Goal: Task Accomplishment & Management: Complete application form

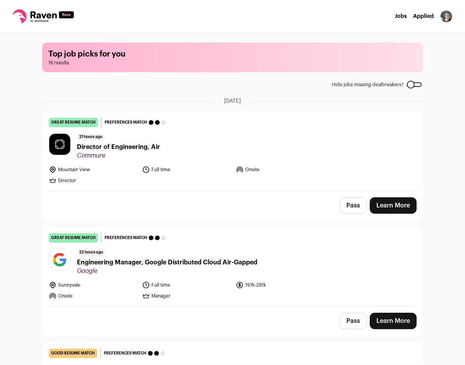
click at [395, 203] on link "Learn More" at bounding box center [393, 205] width 47 height 16
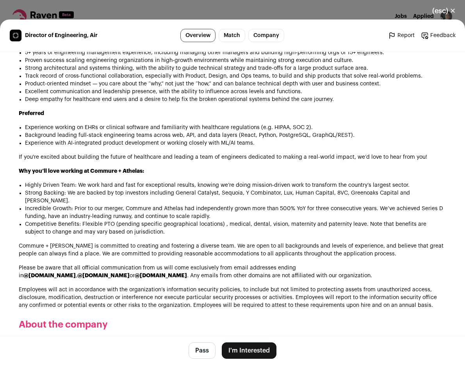
scroll to position [704, 0]
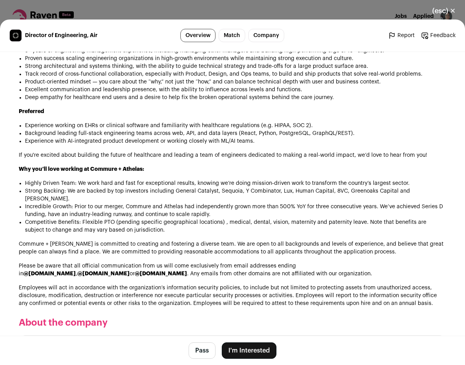
click at [248, 350] on button "I'm Interested" at bounding box center [249, 351] width 55 height 16
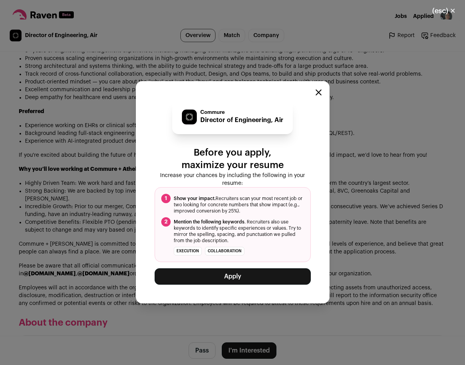
click at [247, 276] on button "Apply" at bounding box center [233, 277] width 156 height 16
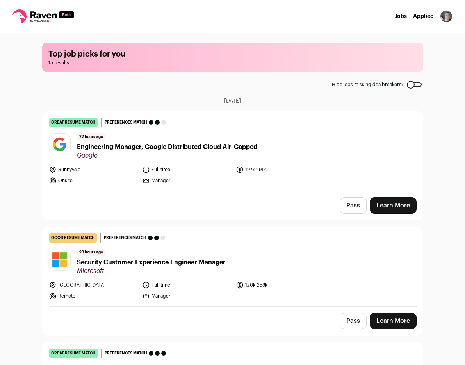
click at [386, 208] on link "Learn More" at bounding box center [393, 205] width 47 height 16
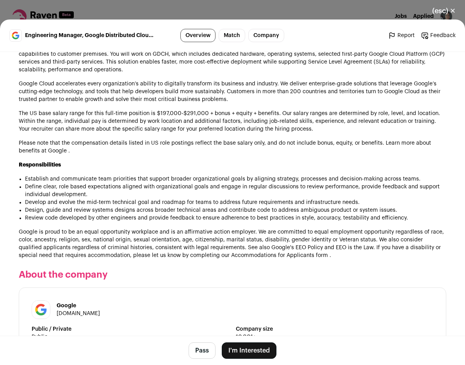
scroll to position [622, 0]
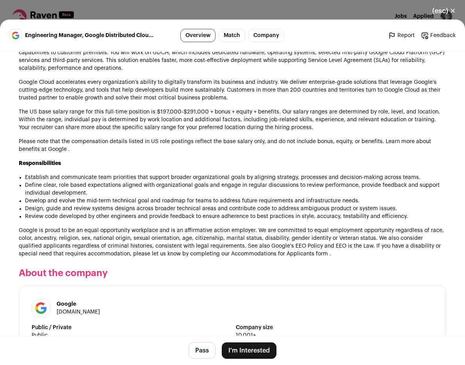
click at [244, 353] on button "I'm Interested" at bounding box center [249, 351] width 55 height 16
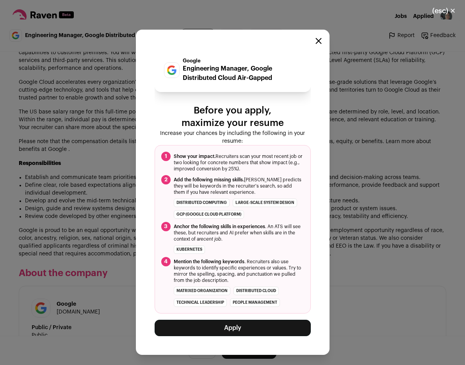
click at [243, 328] on button "Apply" at bounding box center [233, 328] width 156 height 16
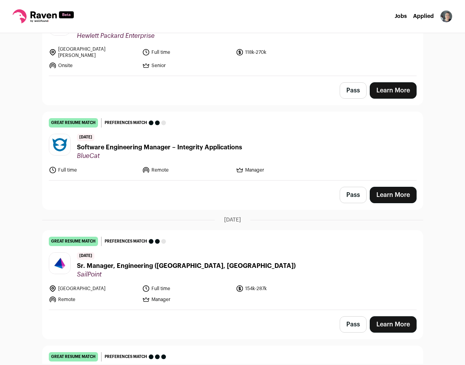
scroll to position [480, 0]
click at [395, 187] on link "Learn More" at bounding box center [393, 195] width 47 height 16
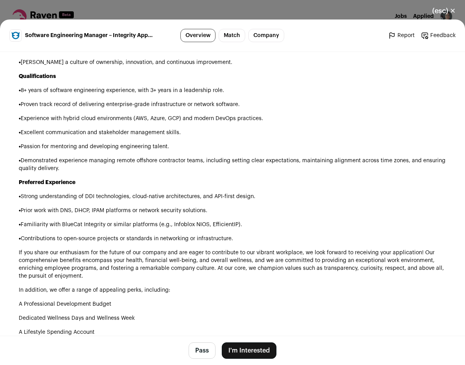
scroll to position [670, 0]
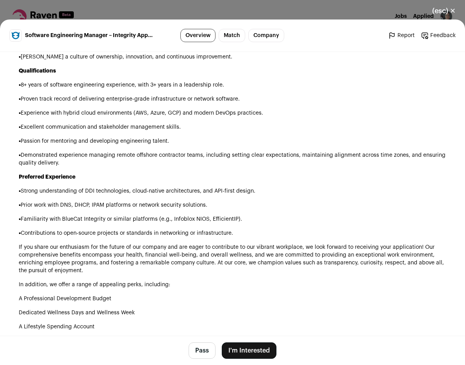
click at [242, 350] on button "I'm Interested" at bounding box center [249, 351] width 55 height 16
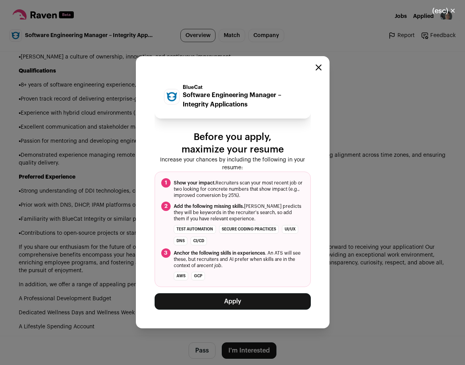
click at [250, 304] on button "Apply" at bounding box center [233, 302] width 156 height 16
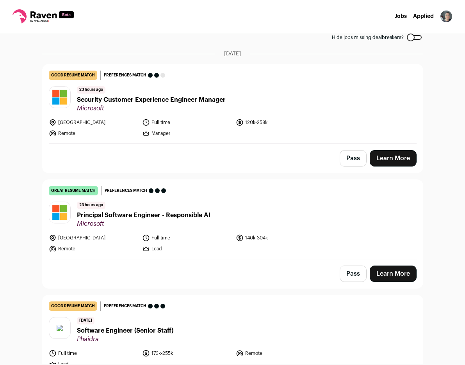
scroll to position [49, 0]
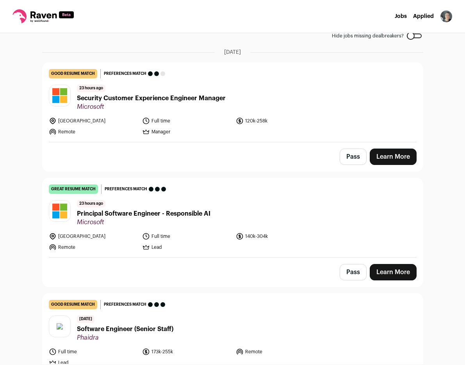
click at [348, 157] on button "Pass" at bounding box center [353, 157] width 27 height 16
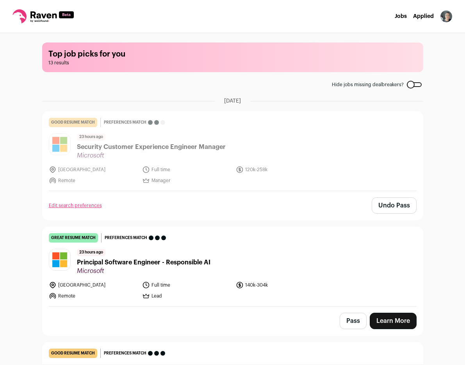
click at [345, 321] on button "Pass" at bounding box center [353, 321] width 27 height 16
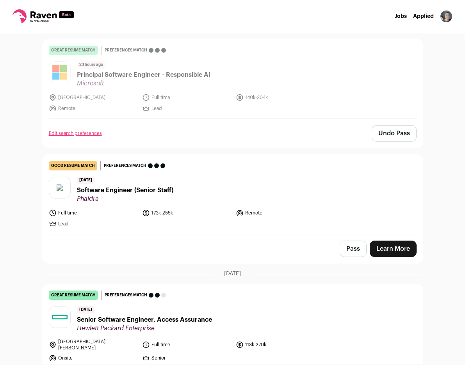
scroll to position [189, 0]
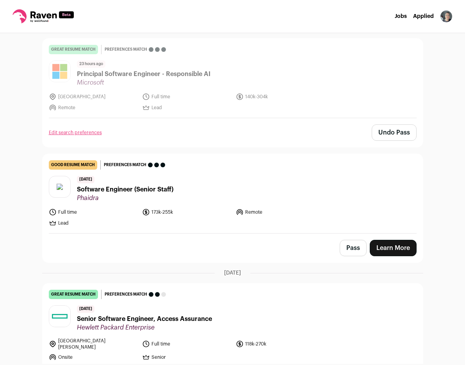
click at [348, 247] on button "Pass" at bounding box center [353, 248] width 27 height 16
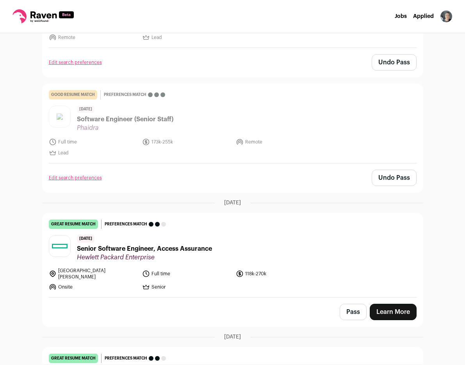
scroll to position [260, 0]
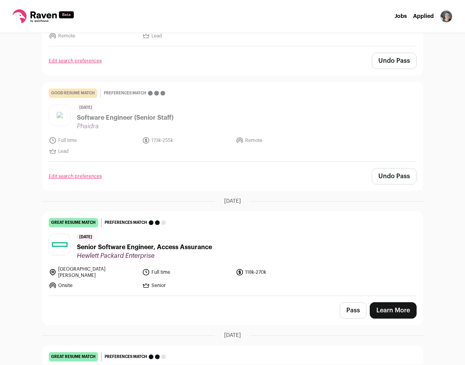
click at [386, 174] on button "Undo Pass" at bounding box center [394, 176] width 45 height 16
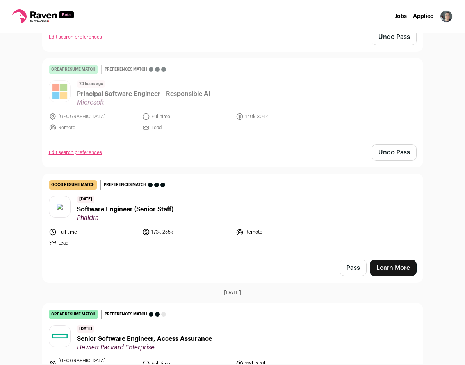
scroll to position [171, 0]
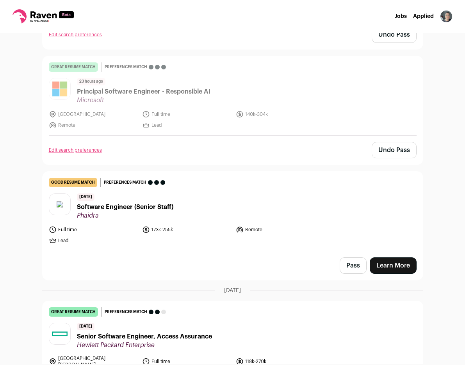
click at [403, 268] on link "Learn More" at bounding box center [393, 266] width 47 height 16
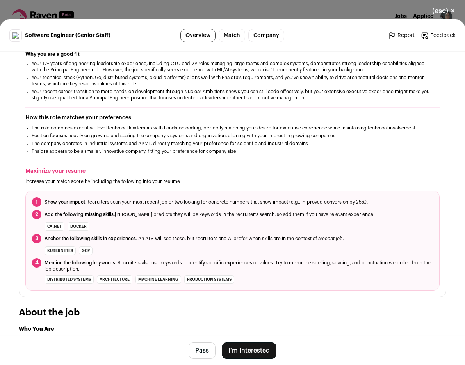
scroll to position [0, 0]
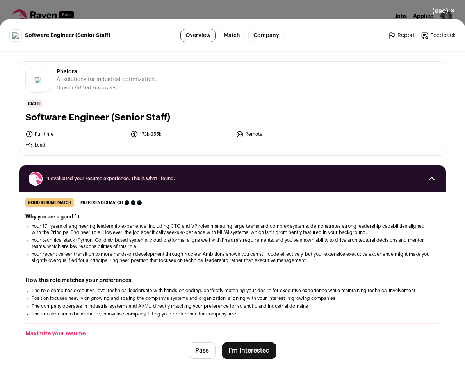
click at [200, 350] on button "Pass" at bounding box center [202, 351] width 27 height 16
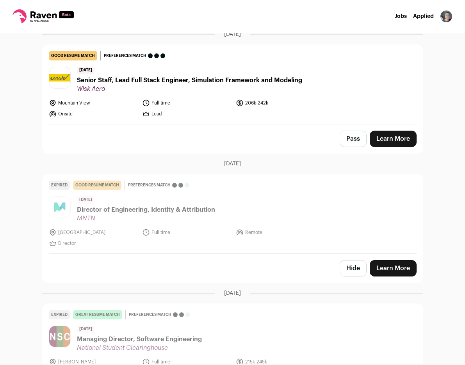
scroll to position [1355, 0]
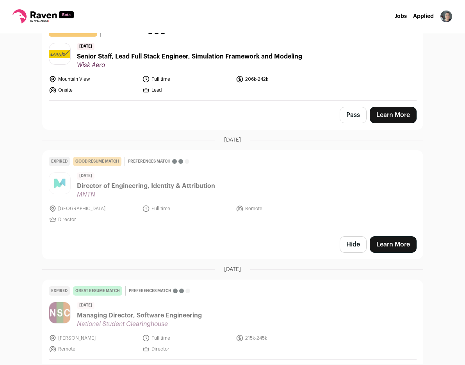
click at [350, 237] on button "Hide" at bounding box center [353, 245] width 27 height 16
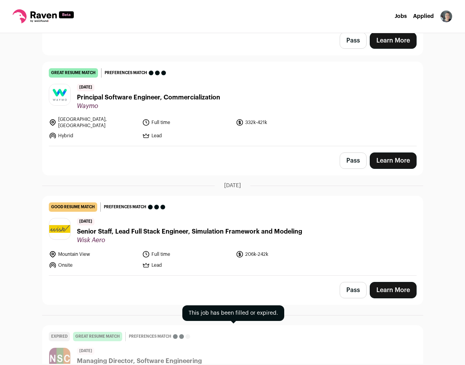
scroll to position [1226, 0]
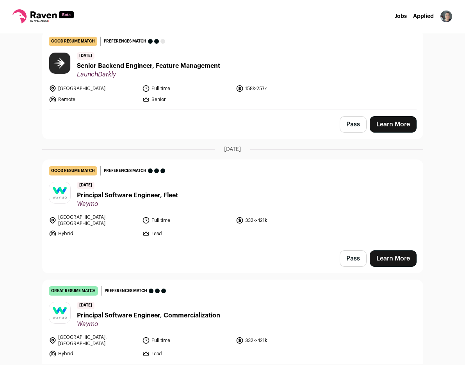
scroll to position [1096, 0]
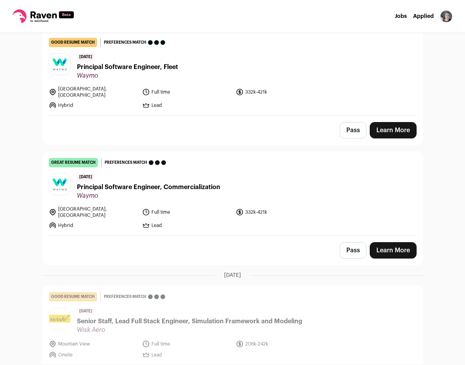
scroll to position [1096, 0]
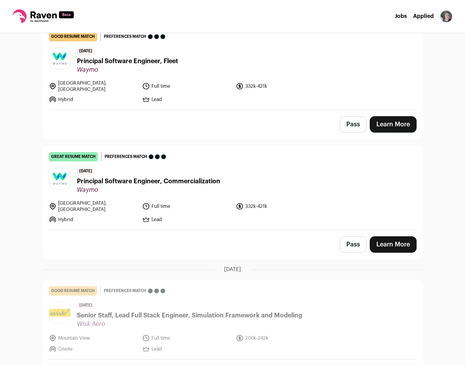
click at [348, 237] on button "Pass" at bounding box center [353, 245] width 27 height 16
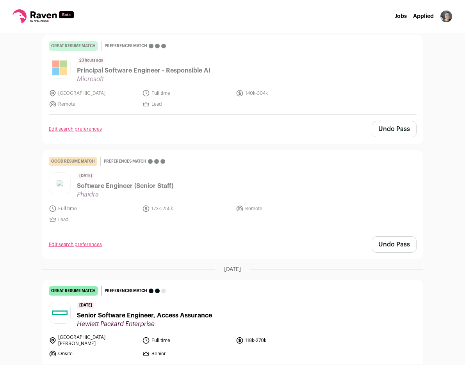
scroll to position [1096, 0]
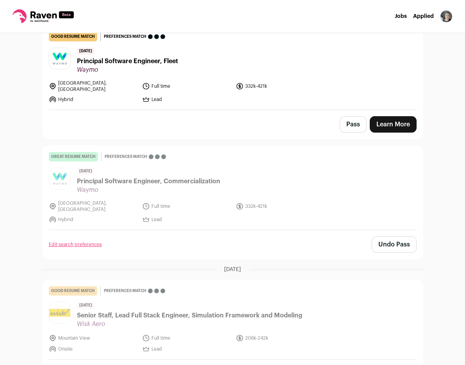
click at [342, 116] on button "Pass" at bounding box center [353, 124] width 27 height 16
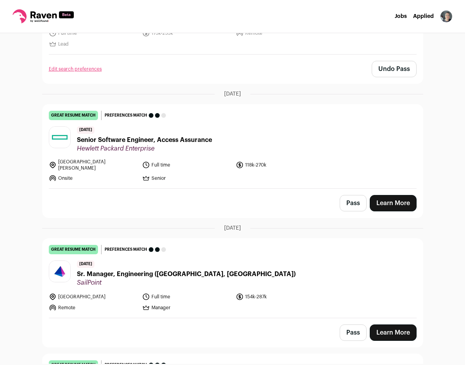
scroll to position [365, 0]
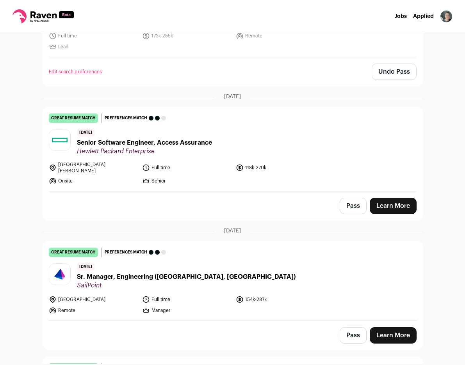
click at [353, 201] on button "Pass" at bounding box center [353, 206] width 27 height 16
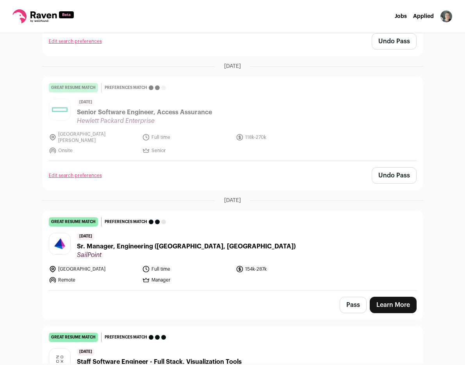
scroll to position [397, 0]
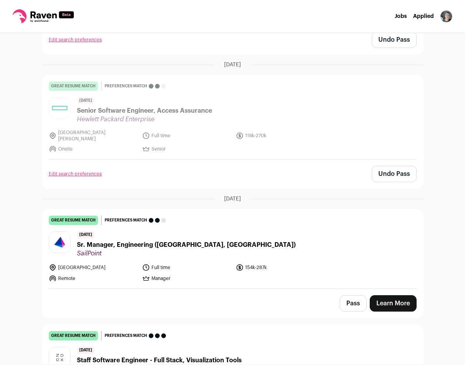
click at [345, 297] on button "Pass" at bounding box center [353, 303] width 27 height 16
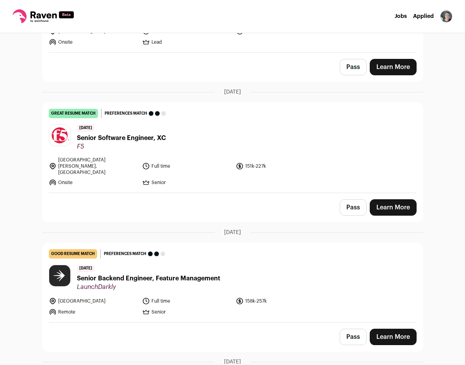
scroll to position [749, 0]
click at [349, 62] on button "Pass" at bounding box center [353, 67] width 27 height 16
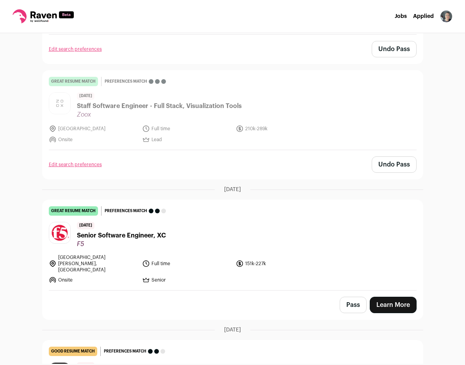
scroll to position [669, 0]
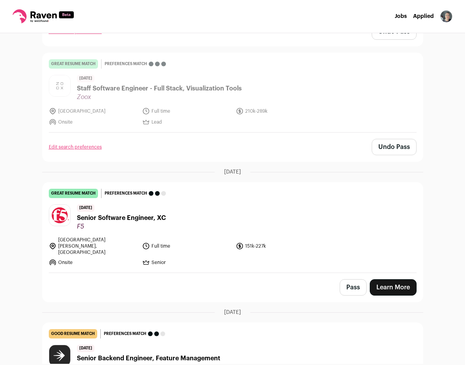
click at [349, 279] on button "Pass" at bounding box center [353, 287] width 27 height 16
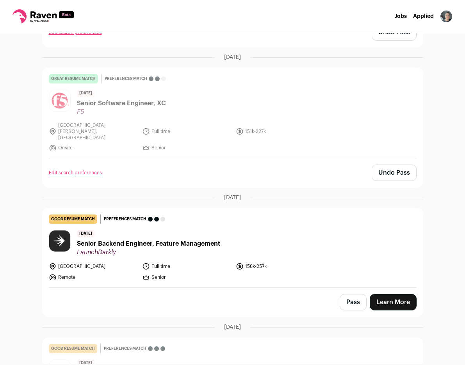
scroll to position [801, 0]
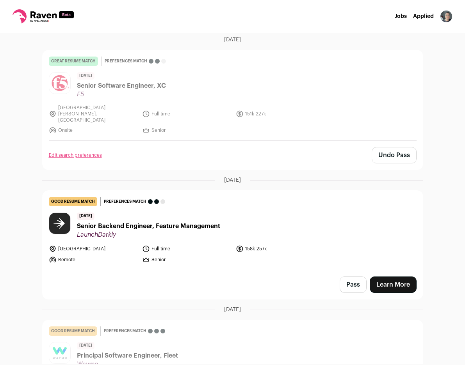
click at [353, 277] on button "Pass" at bounding box center [353, 285] width 27 height 16
